Goal: Answer question/provide support: Share knowledge or assist other users

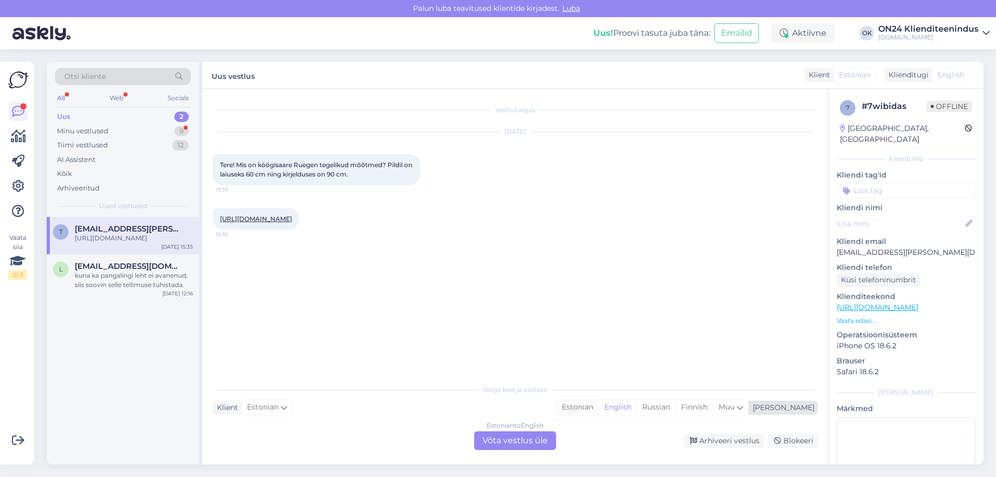
click at [599, 410] on div "Estonian" at bounding box center [578, 408] width 42 height 16
click at [526, 435] on div "Estonian to Estonian Võta vestlus üle" at bounding box center [515, 440] width 82 height 19
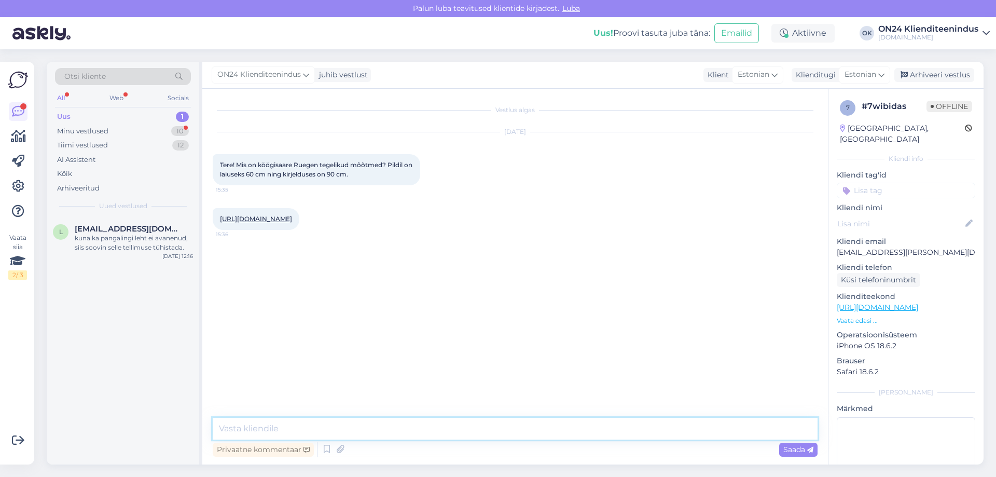
click at [399, 433] on textarea at bounding box center [515, 429] width 605 height 22
type textarea "Tere! [PERSON_NAME] [PERSON_NAME] teada."
click at [140, 133] on div "Minu vestlused 10" at bounding box center [123, 131] width 136 height 15
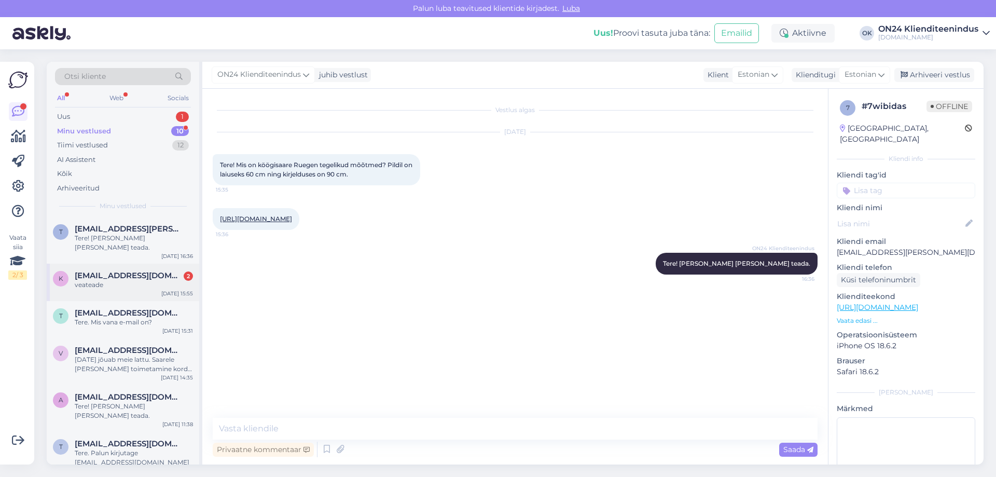
click at [135, 271] on span "[EMAIL_ADDRESS][DOMAIN_NAME]" at bounding box center [129, 275] width 108 height 9
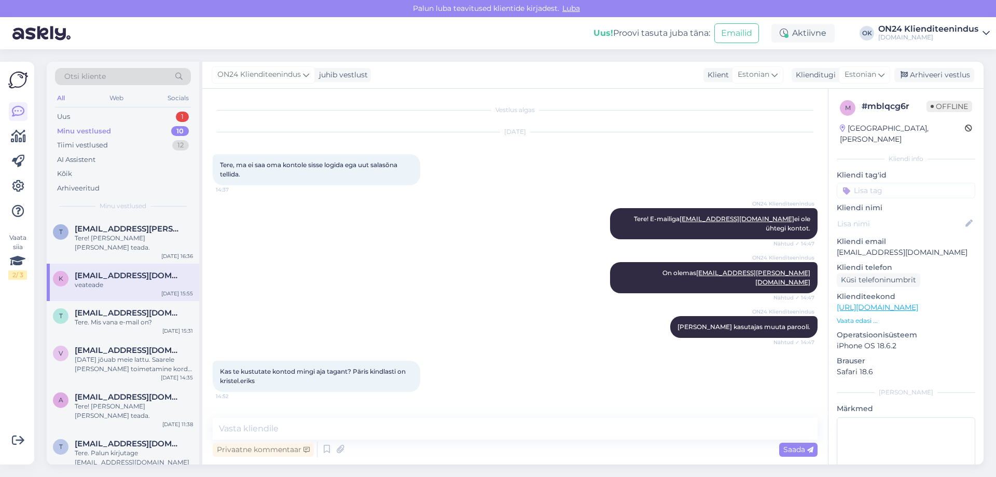
scroll to position [401, 0]
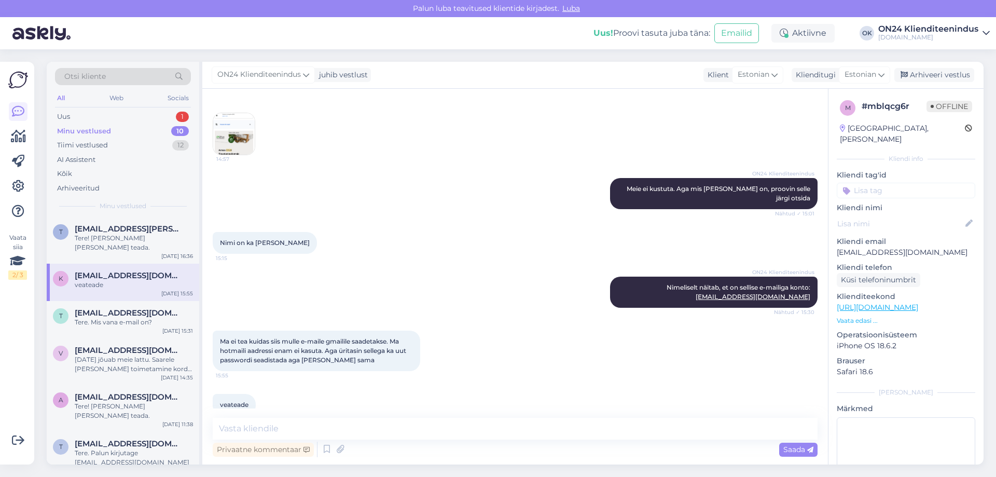
click at [237, 113] on img at bounding box center [234, 134] width 42 height 42
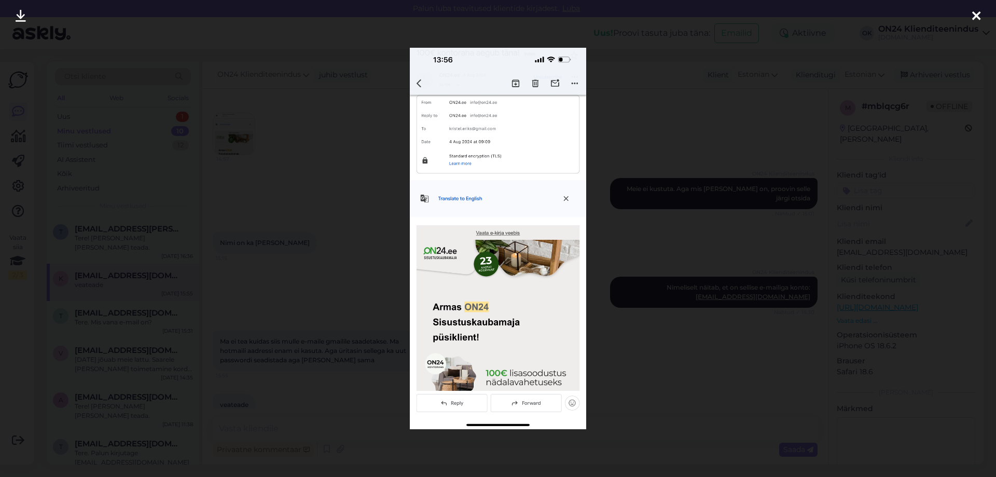
click at [271, 152] on div at bounding box center [498, 238] width 996 height 477
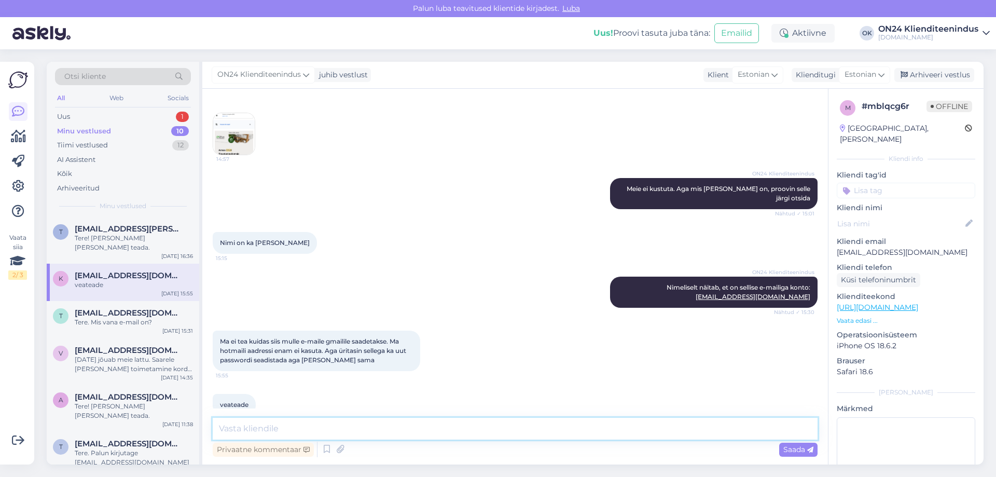
click at [314, 432] on textarea at bounding box center [515, 429] width 605 height 22
type textarea "aga ma muudan hotmaili ära [PERSON_NAME] gmaili [PERSON_NAME] uue salasõna, sob…"
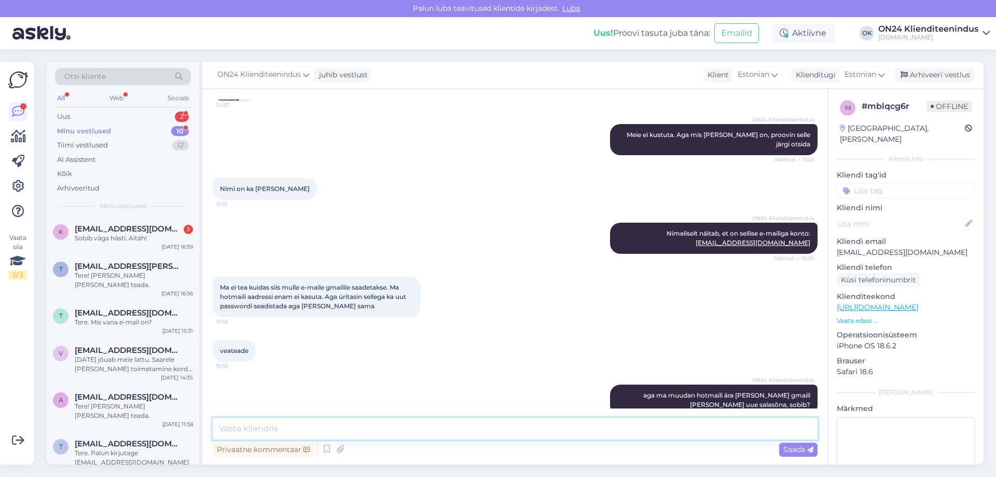
scroll to position [499, 0]
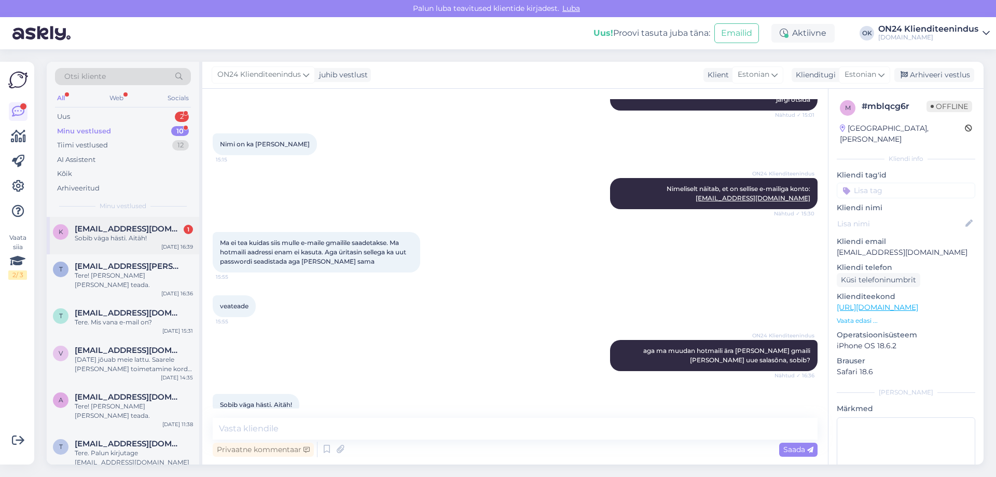
click at [122, 246] on div "k [EMAIL_ADDRESS][DOMAIN_NAME] 1 Sobib väga hästi. Aitäh! [DATE] 16:39" at bounding box center [123, 235] width 153 height 37
click at [859, 247] on p "[EMAIL_ADDRESS][DOMAIN_NAME]" at bounding box center [906, 252] width 139 height 11
copy p "[EMAIL_ADDRESS][DOMAIN_NAME]"
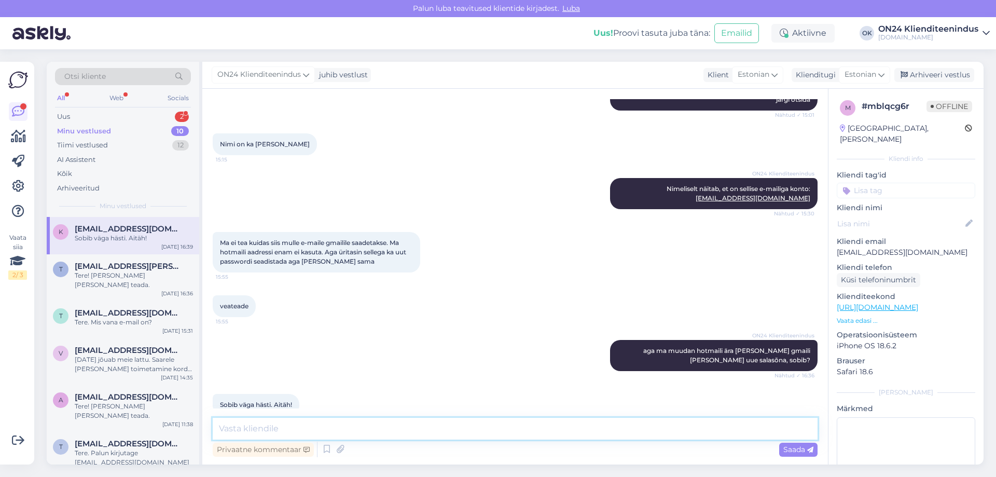
click at [291, 421] on textarea at bounding box center [515, 429] width 605 height 22
click at [900, 247] on p "[EMAIL_ADDRESS][DOMAIN_NAME]" at bounding box center [906, 252] width 139 height 11
copy p "[EMAIL_ADDRESS][DOMAIN_NAME]"
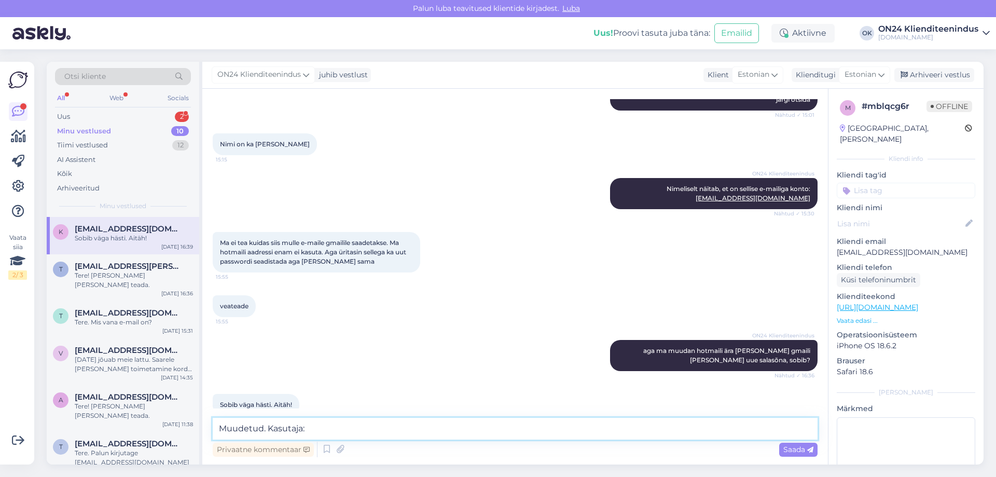
click at [400, 429] on textarea "Muudetud. Kasutaja:" at bounding box center [515, 429] width 605 height 22
paste textarea "[EMAIL_ADDRESS][DOMAIN_NAME]"
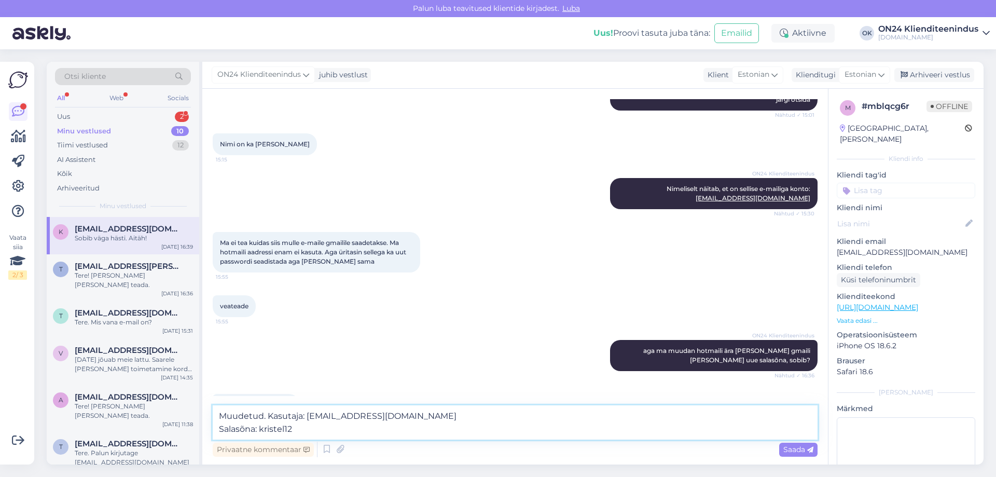
type textarea "Muudetud. Kasutaja: [EMAIL_ADDRESS][DOMAIN_NAME] Salasõna: kristel123"
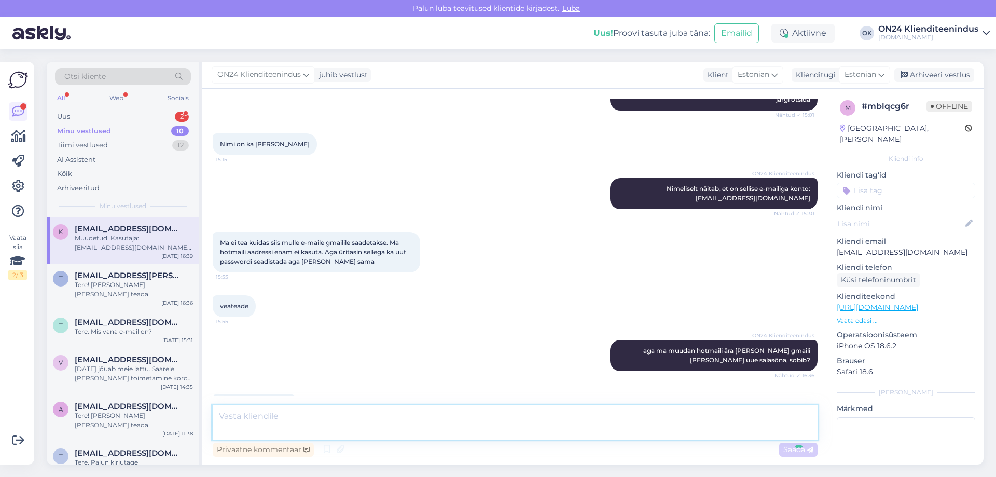
scroll to position [553, 0]
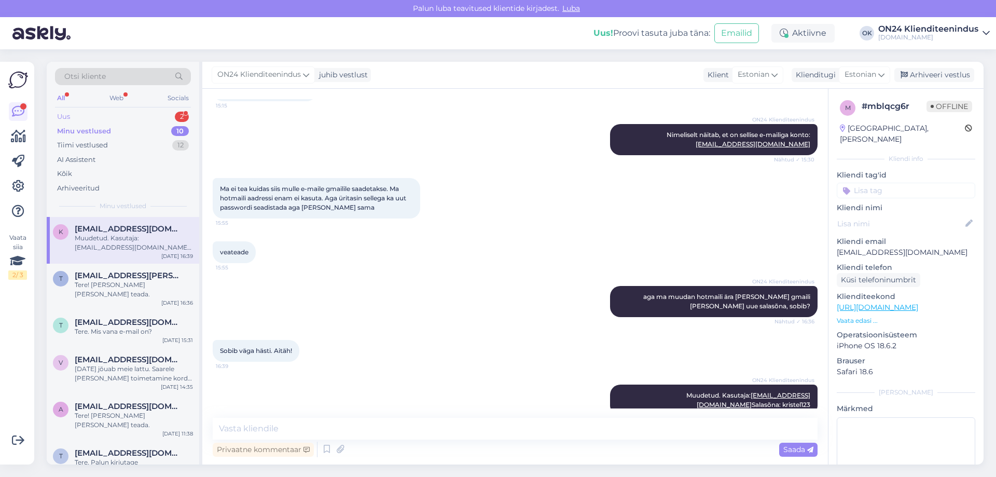
click at [133, 117] on div "Uus 2" at bounding box center [123, 116] width 136 height 15
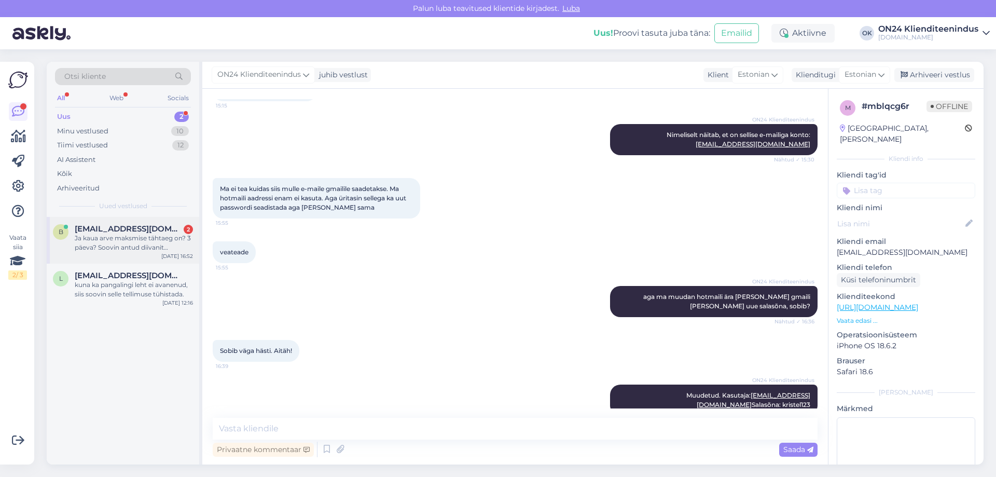
click at [125, 239] on div "Ja kaua arve maksmise tähtaeg on? 3 päeva? Soovin antud diivanit kampaania hinn…" at bounding box center [134, 242] width 118 height 19
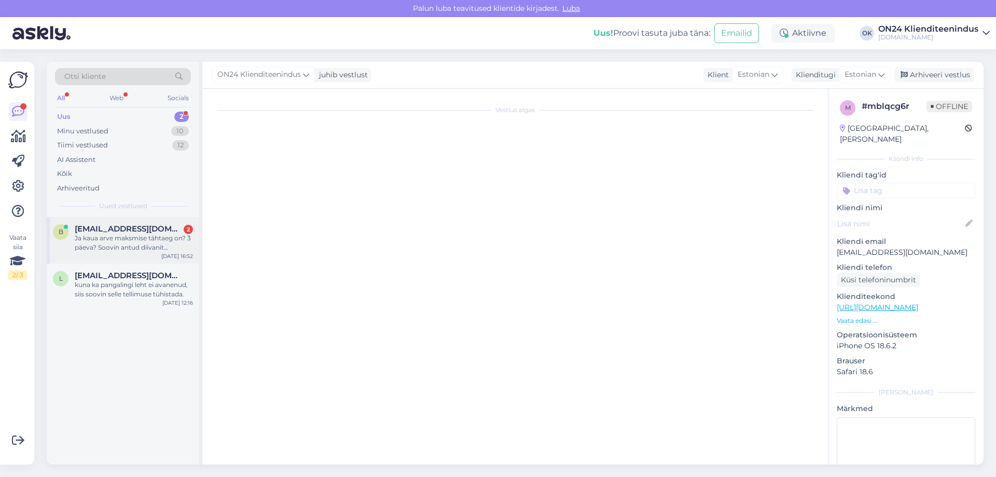
scroll to position [0, 0]
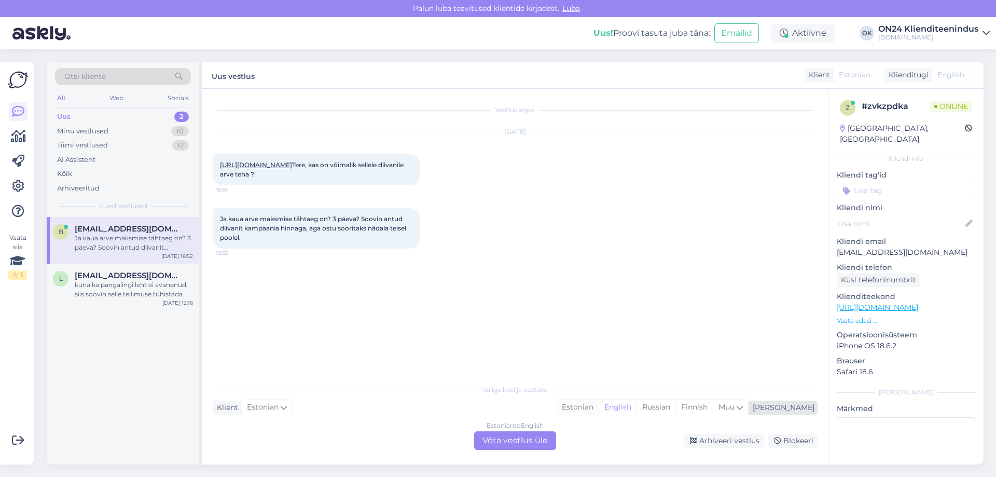
click at [599, 406] on div "Estonian" at bounding box center [578, 408] width 42 height 16
click at [536, 444] on div "Estonian to Estonian Võta vestlus üle" at bounding box center [515, 440] width 82 height 19
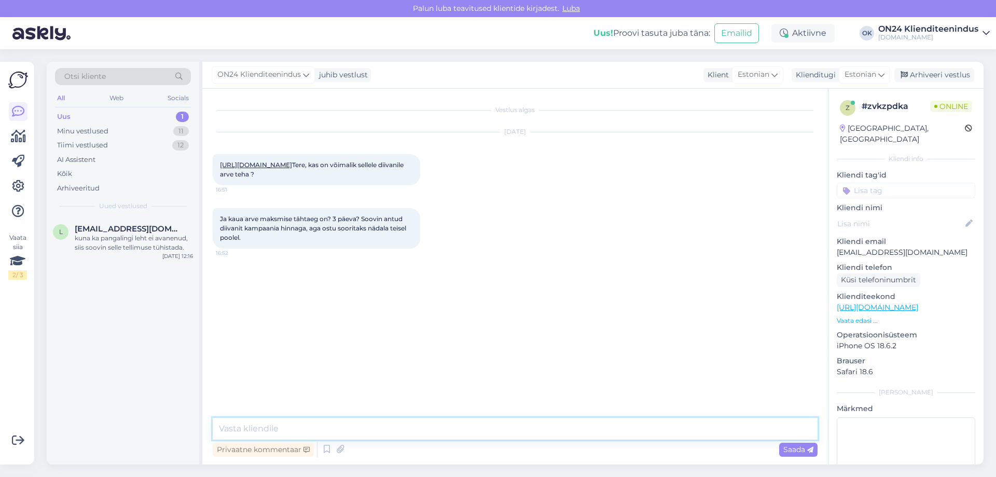
click at [421, 432] on textarea at bounding box center [515, 429] width 605 height 22
type textarea "Tere. Saan tellimusele info juurde lisada, millal makse teete."
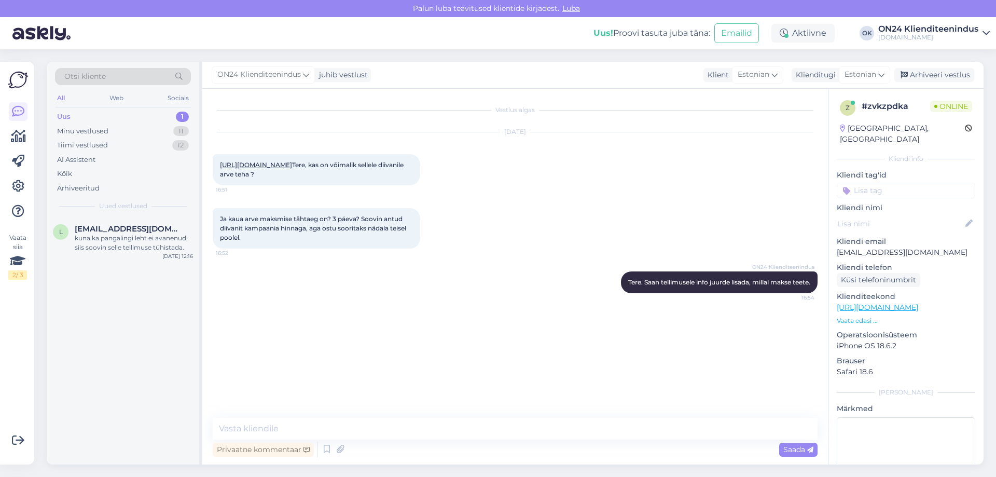
click at [234, 169] on link "[URL][DOMAIN_NAME]" at bounding box center [256, 165] width 72 height 8
click at [309, 426] on textarea at bounding box center [515, 429] width 605 height 22
type textarea "Aga see diivan ei ole enam müügis."
click at [258, 169] on link "[URL][DOMAIN_NAME]" at bounding box center [256, 165] width 72 height 8
click at [130, 325] on div "l [EMAIL_ADDRESS][DOMAIN_NAME] kuna ka pangalingi leht ei avanenud, siis soovin…" at bounding box center [123, 340] width 153 height 247
